Goal: Task Accomplishment & Management: Complete application form

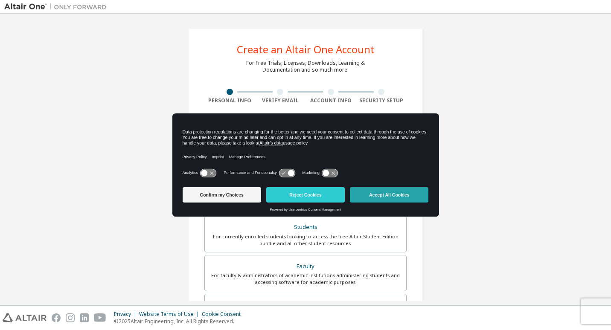
click at [358, 196] on button "Accept All Cookies" at bounding box center [389, 194] width 79 height 15
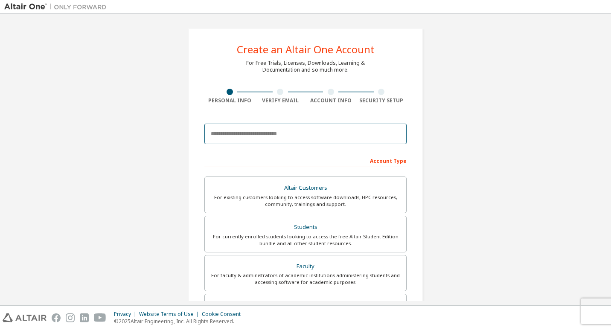
click at [269, 129] on input "email" at bounding box center [306, 134] width 202 height 20
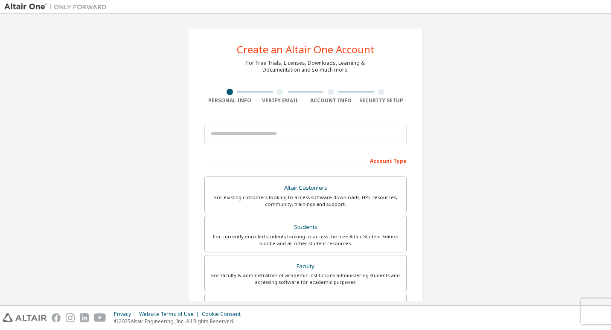
drag, startPoint x: 529, startPoint y: 43, endPoint x: 509, endPoint y: 23, distance: 28.7
click at [529, 43] on div "Create an Altair One Account For Free Trials, Licenses, Downloads, Learning & D…" at bounding box center [305, 244] width 603 height 452
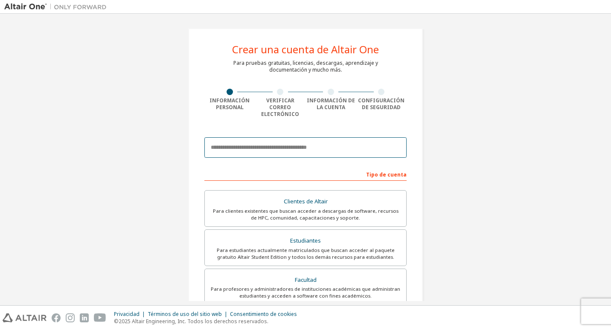
click at [305, 144] on input "email" at bounding box center [306, 147] width 202 height 20
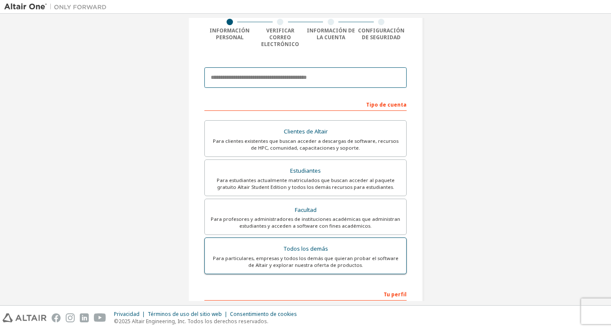
scroll to position [47, 0]
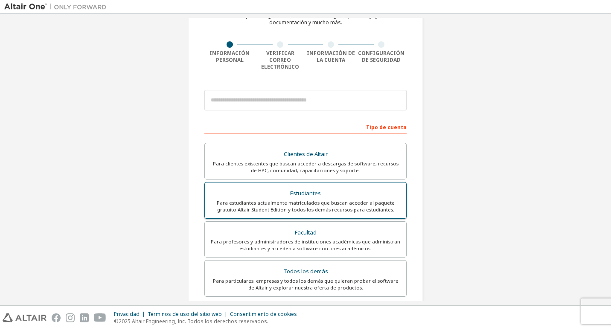
click at [334, 200] on div "Para estudiantes actualmente matriculados que buscan acceder al paquete gratuit…" at bounding box center [305, 207] width 191 height 14
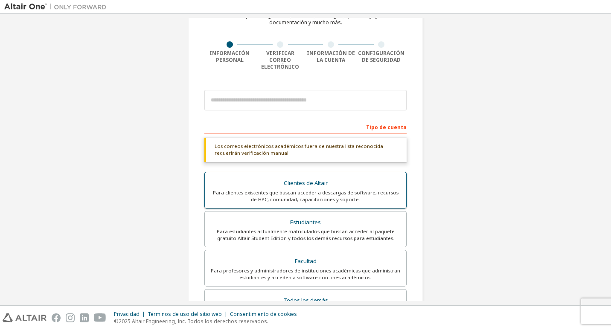
scroll to position [90, 0]
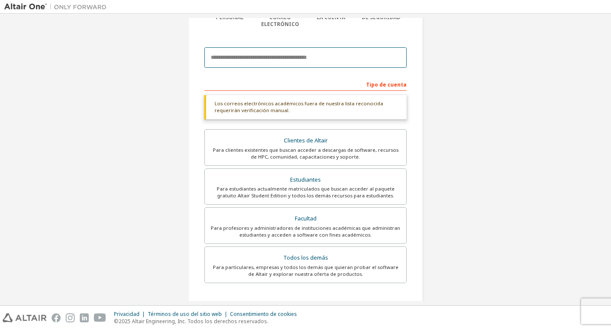
click at [257, 53] on input "email" at bounding box center [306, 57] width 202 height 20
paste input "**********"
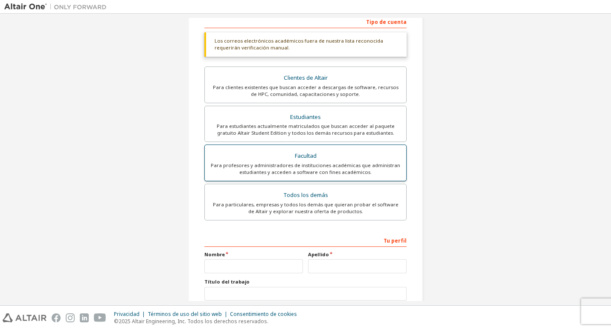
scroll to position [205, 0]
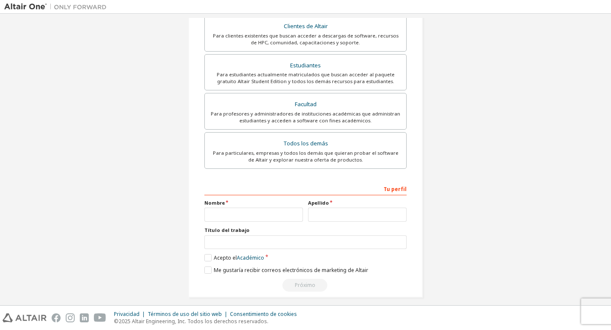
type input "**********"
click at [246, 208] on input "text" at bounding box center [254, 215] width 99 height 14
click at [259, 237] on input "text" at bounding box center [306, 243] width 202 height 14
click at [205, 254] on label "Acepto el Académico" at bounding box center [235, 257] width 60 height 7
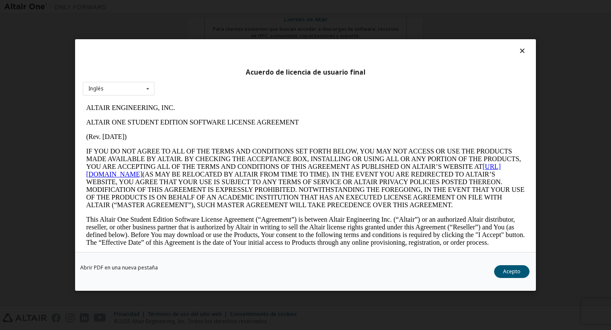
scroll to position [175, 0]
click at [522, 49] on icon at bounding box center [522, 51] width 9 height 8
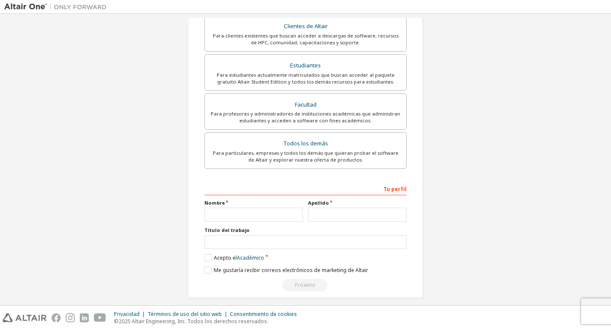
click at [399, 185] on div "Tu perfil" at bounding box center [306, 189] width 202 height 14
click at [242, 208] on input "text" at bounding box center [254, 215] width 99 height 14
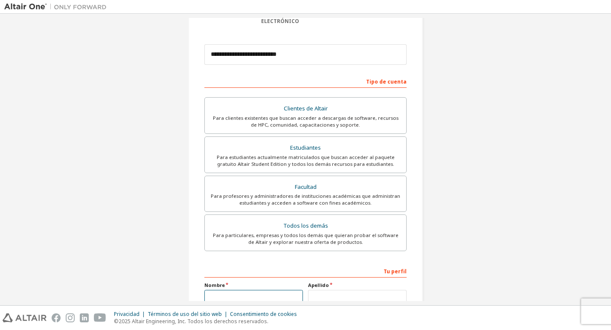
scroll to position [0, 0]
